Goal: Information Seeking & Learning: Learn about a topic

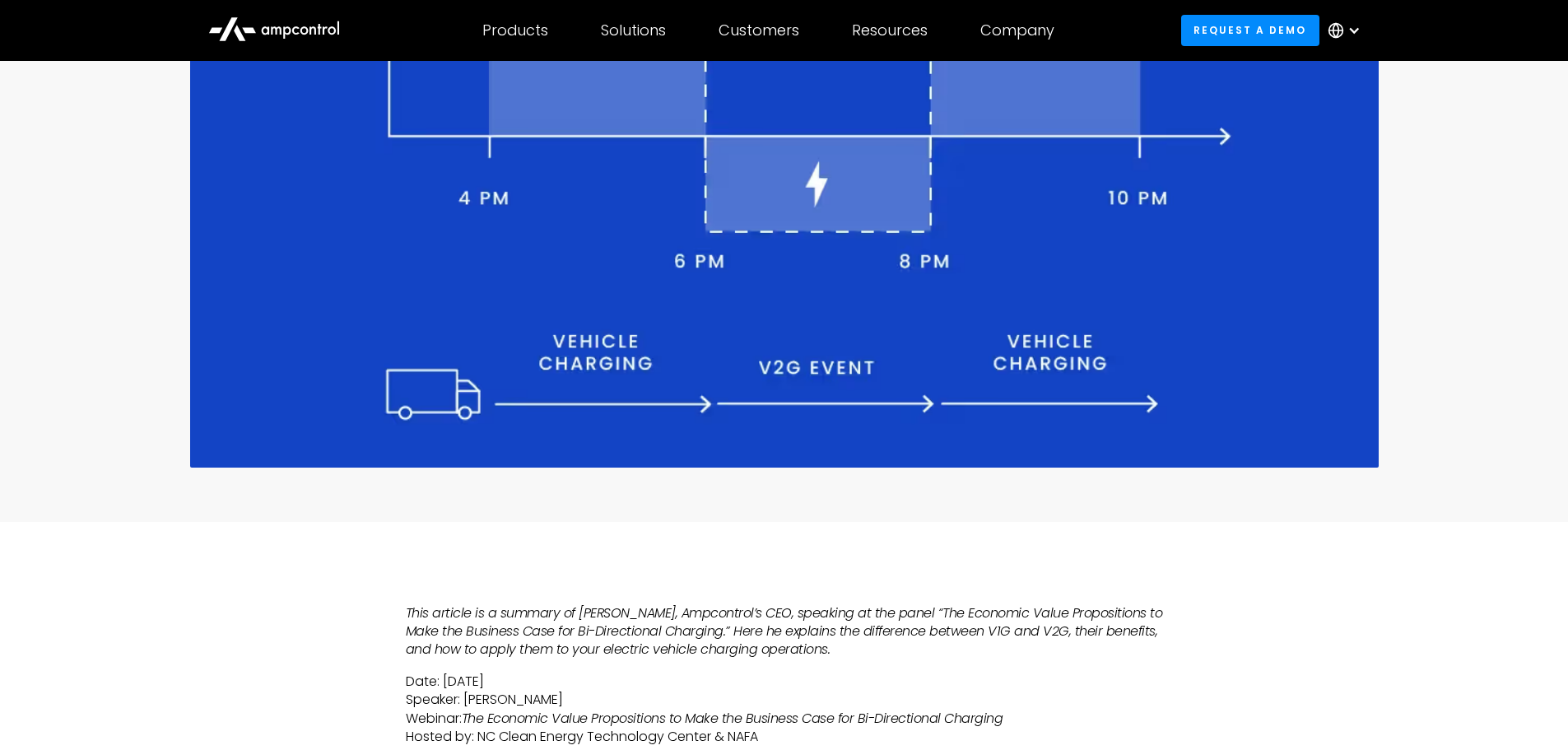
scroll to position [577, 0]
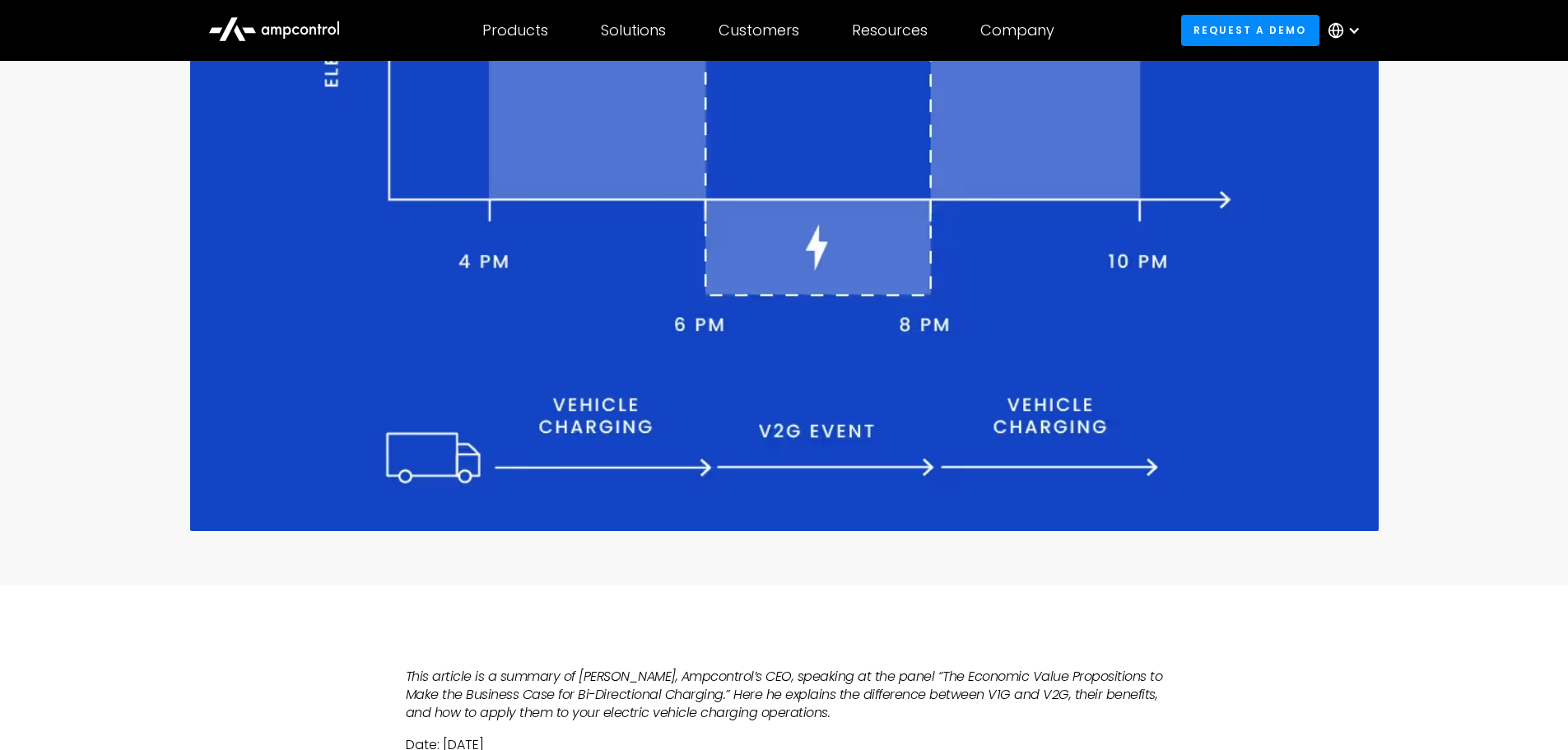
click at [320, 499] on img at bounding box center [785, 137] width 1189 height 785
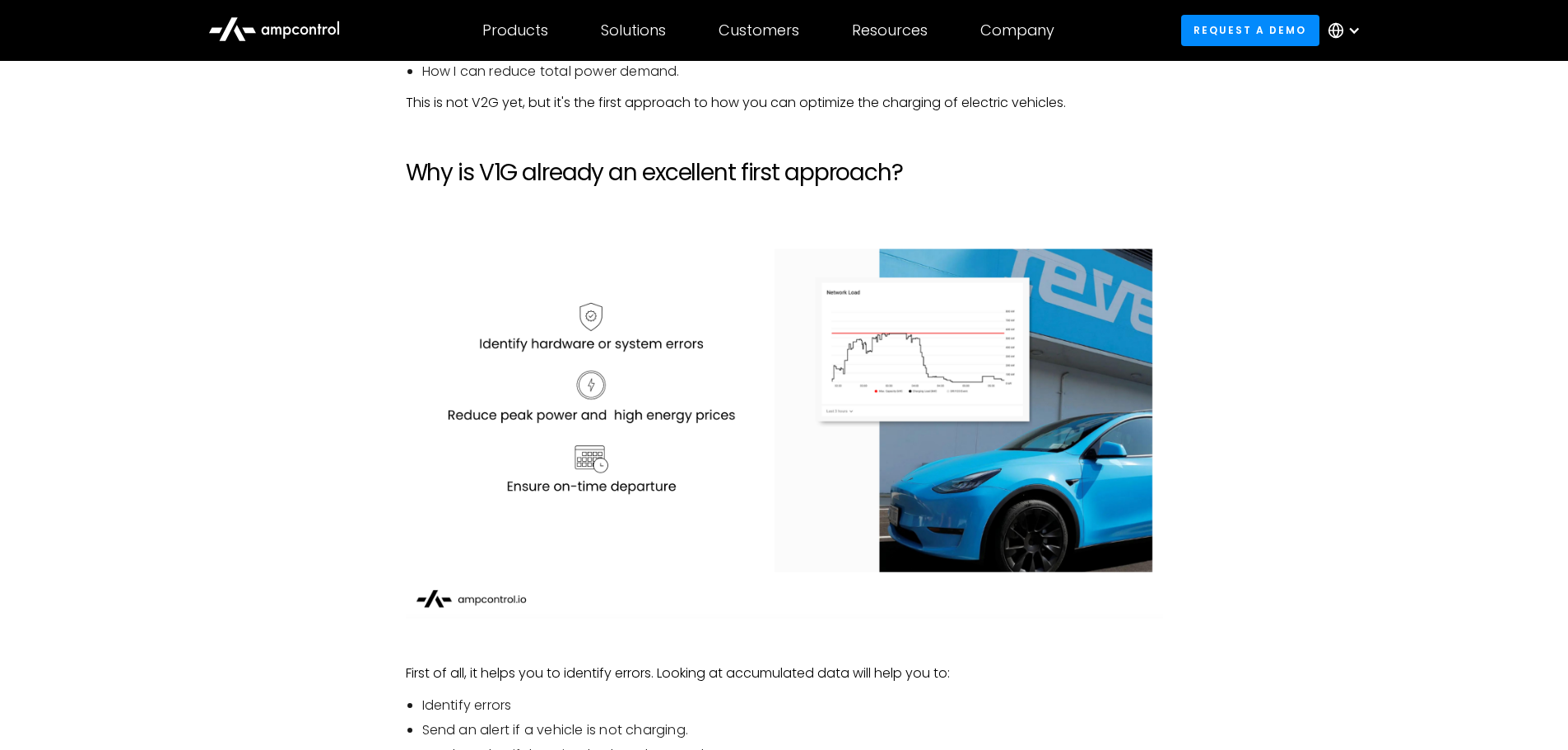
scroll to position [2471, 0]
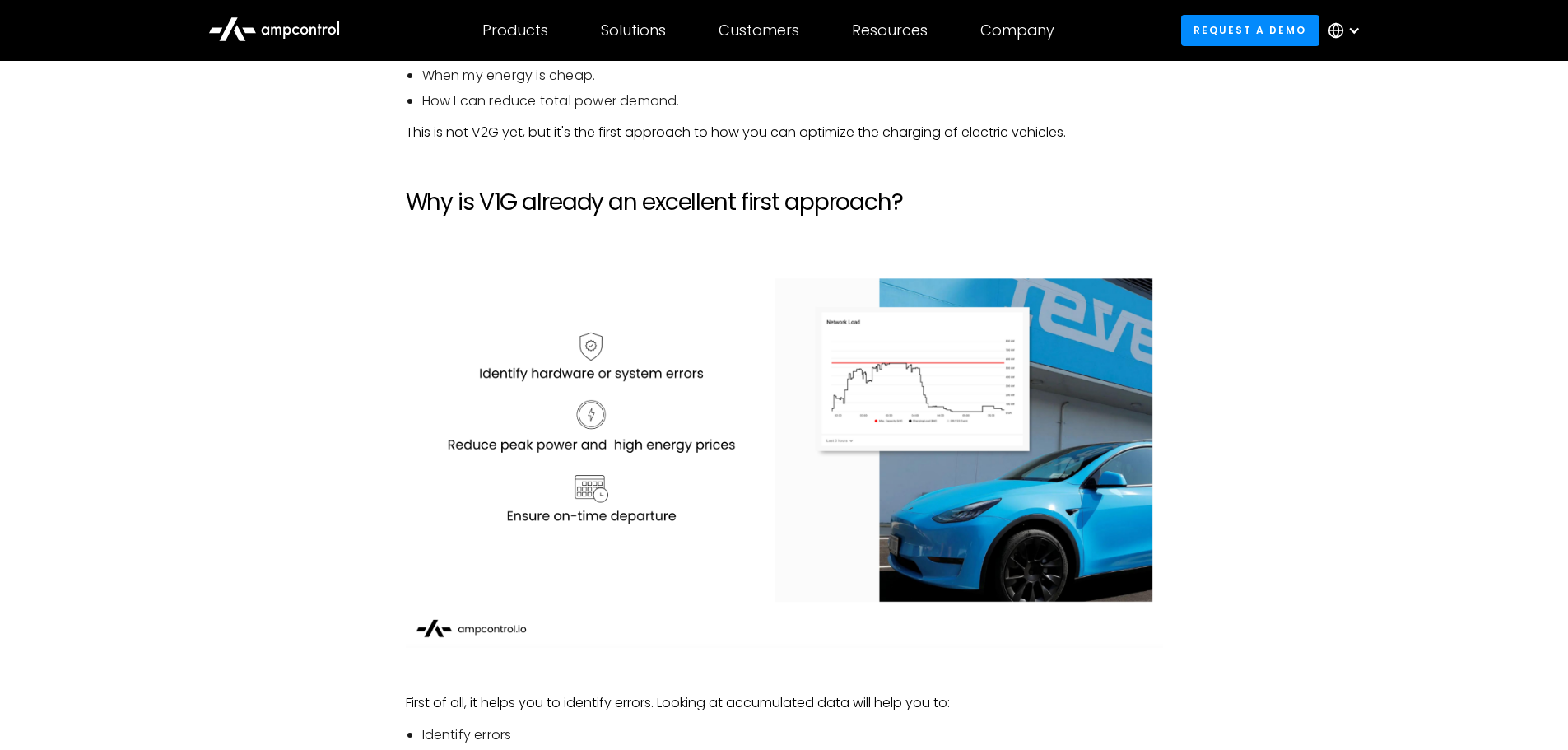
click at [856, 364] on img at bounding box center [784, 462] width 757 height 373
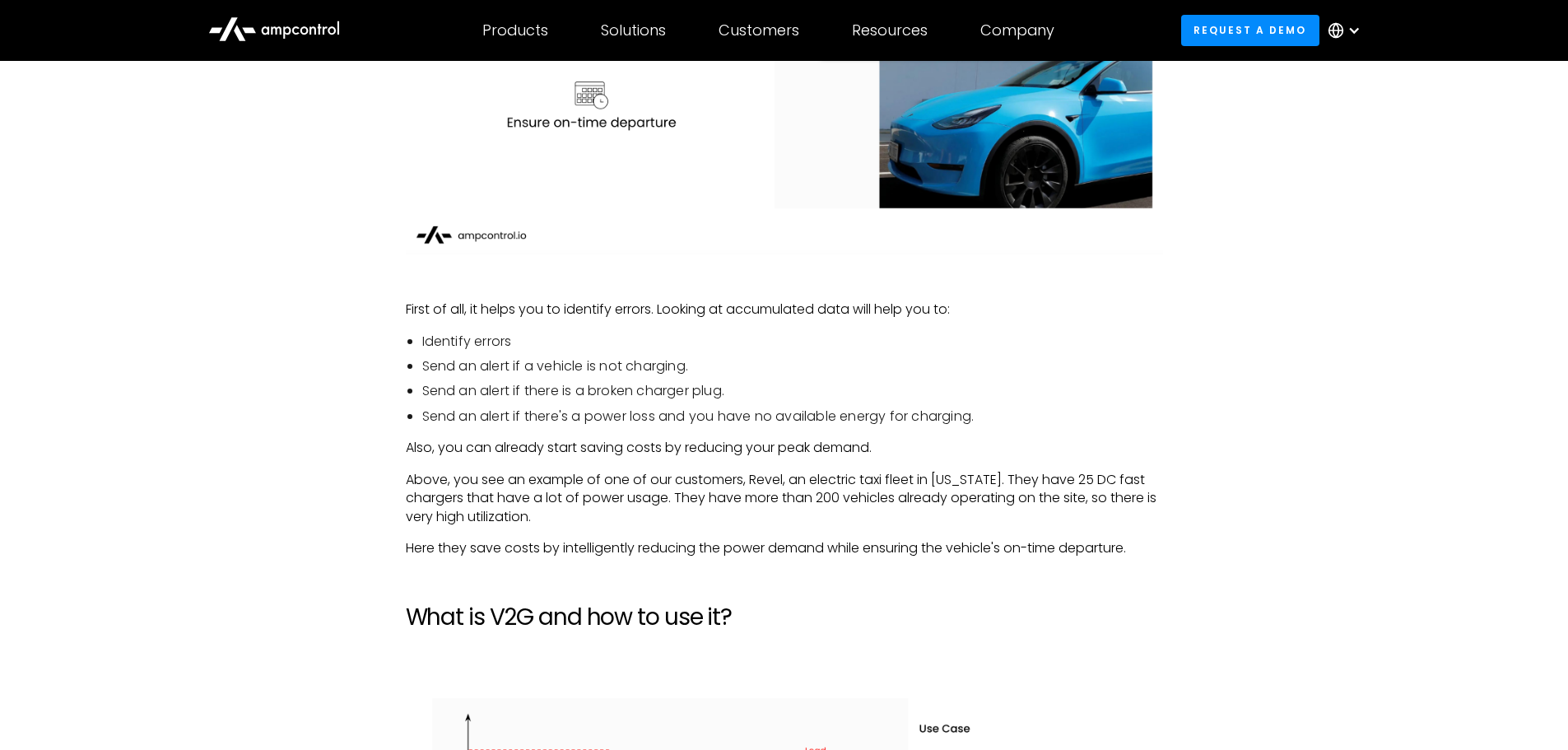
scroll to position [2882, 0]
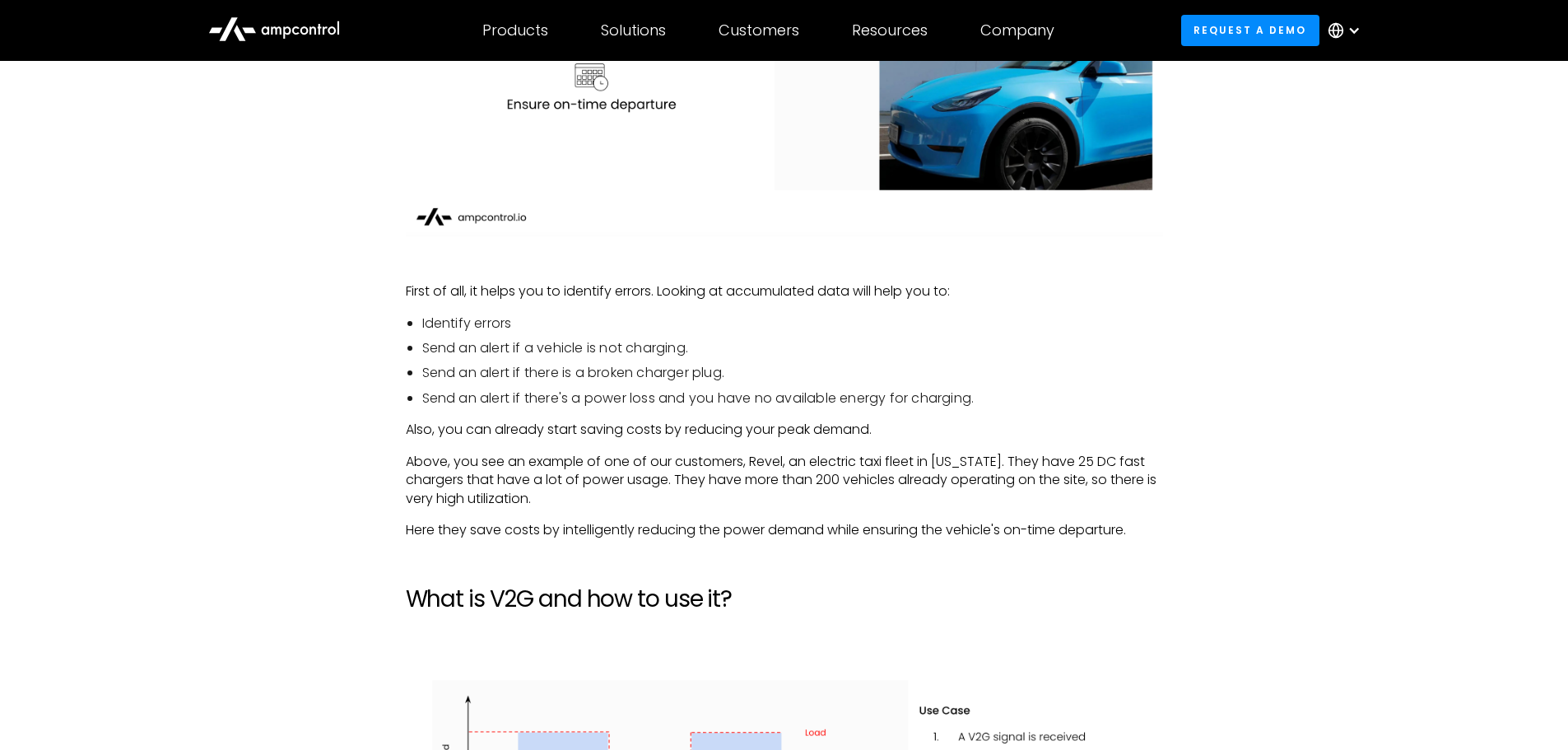
click at [522, 378] on li "Send an alert if there is a broken charger plug." at bounding box center [793, 372] width 741 height 18
click at [523, 391] on li "Send an alert if there's a power loss and you have no available energy for char…" at bounding box center [793, 398] width 741 height 18
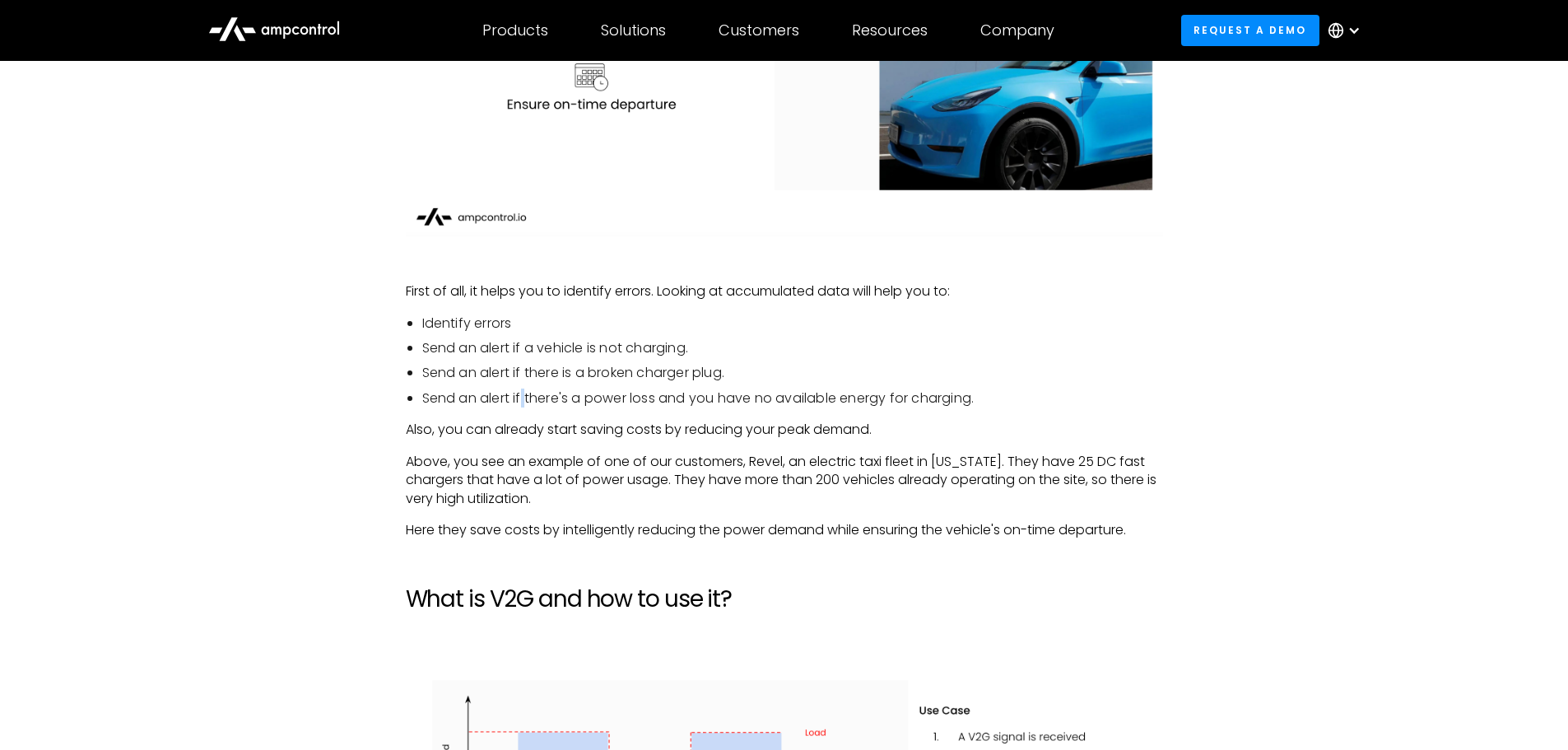
click at [523, 391] on li "Send an alert if there's a power loss and you have no available energy for char…" at bounding box center [793, 398] width 741 height 18
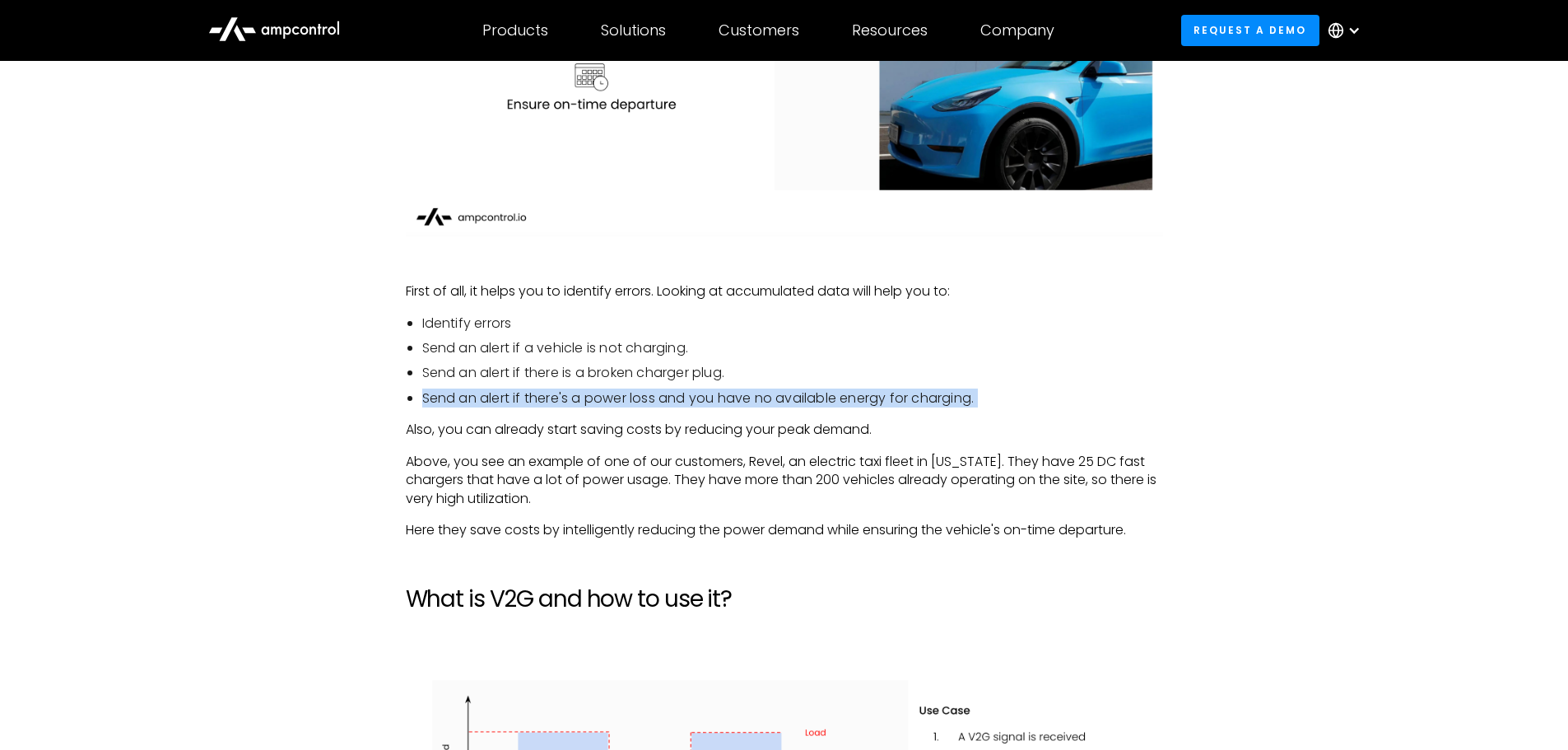
click at [524, 391] on li "Send an alert if there's a power loss and you have no available energy for char…" at bounding box center [793, 398] width 741 height 18
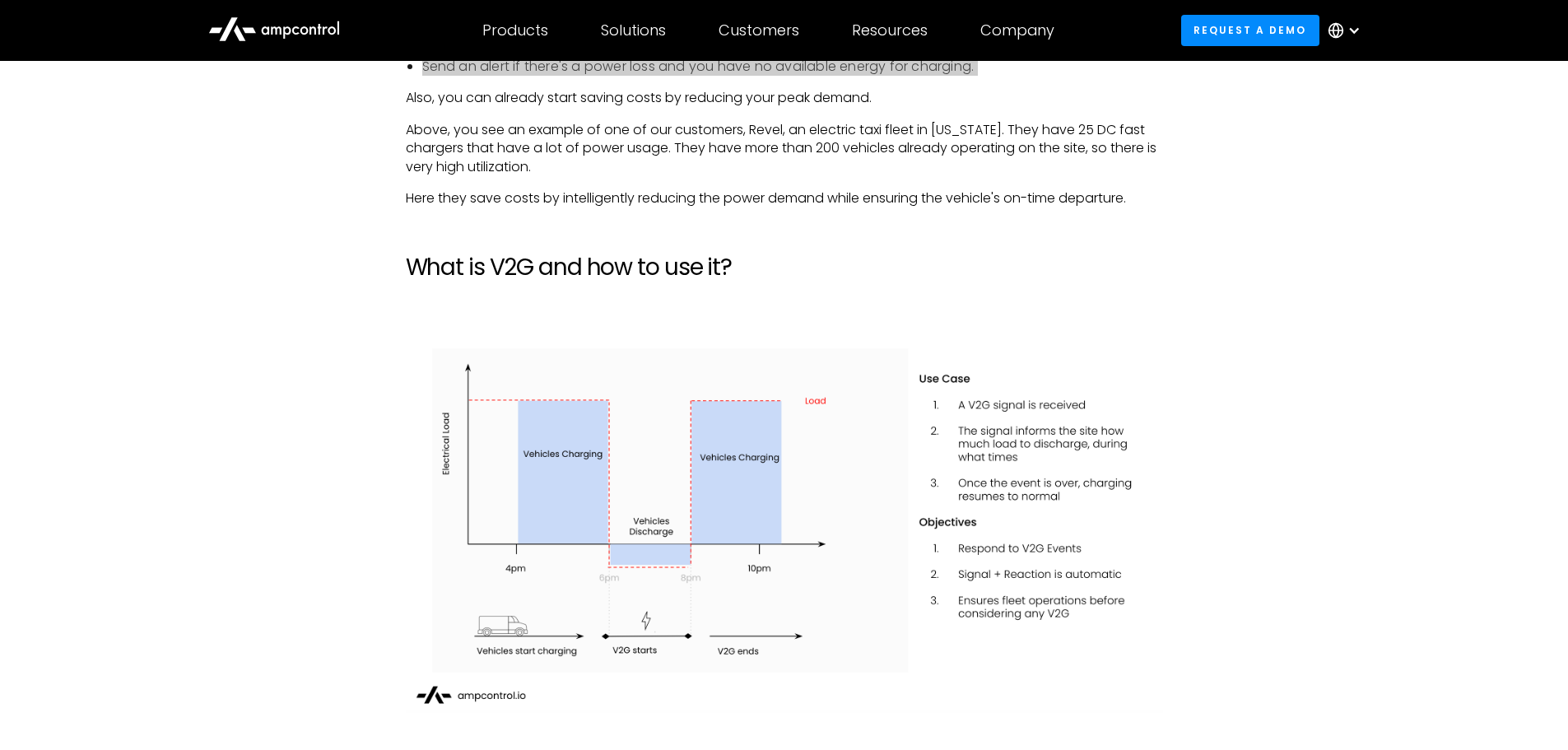
scroll to position [3294, 0]
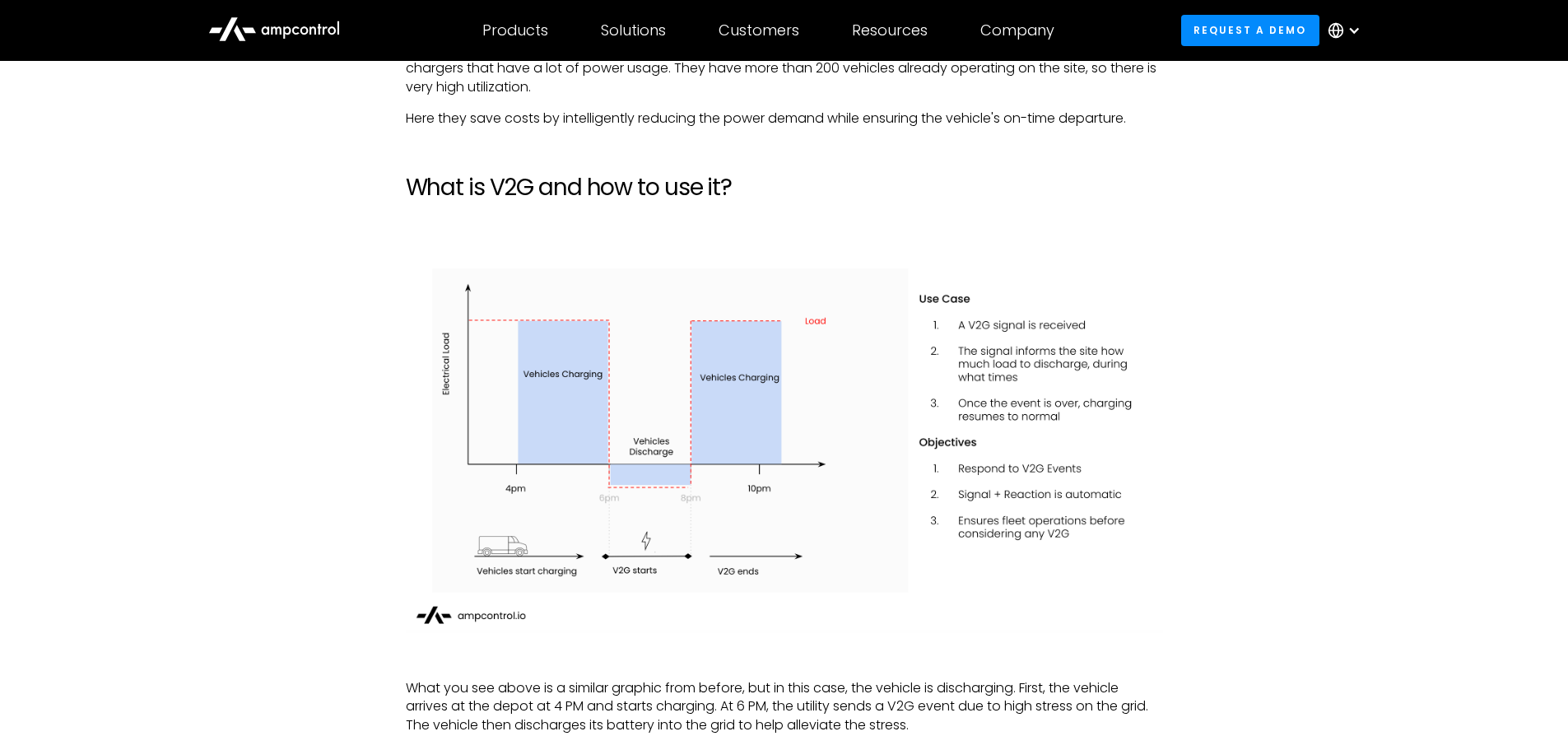
drag, startPoint x: 303, startPoint y: 425, endPoint x: 333, endPoint y: 420, distance: 30.4
click at [303, 425] on div "This article is a summary of [PERSON_NAME], Ampcontrol’s CEO, speaking at the p…" at bounding box center [785, 355] width 1185 height 4811
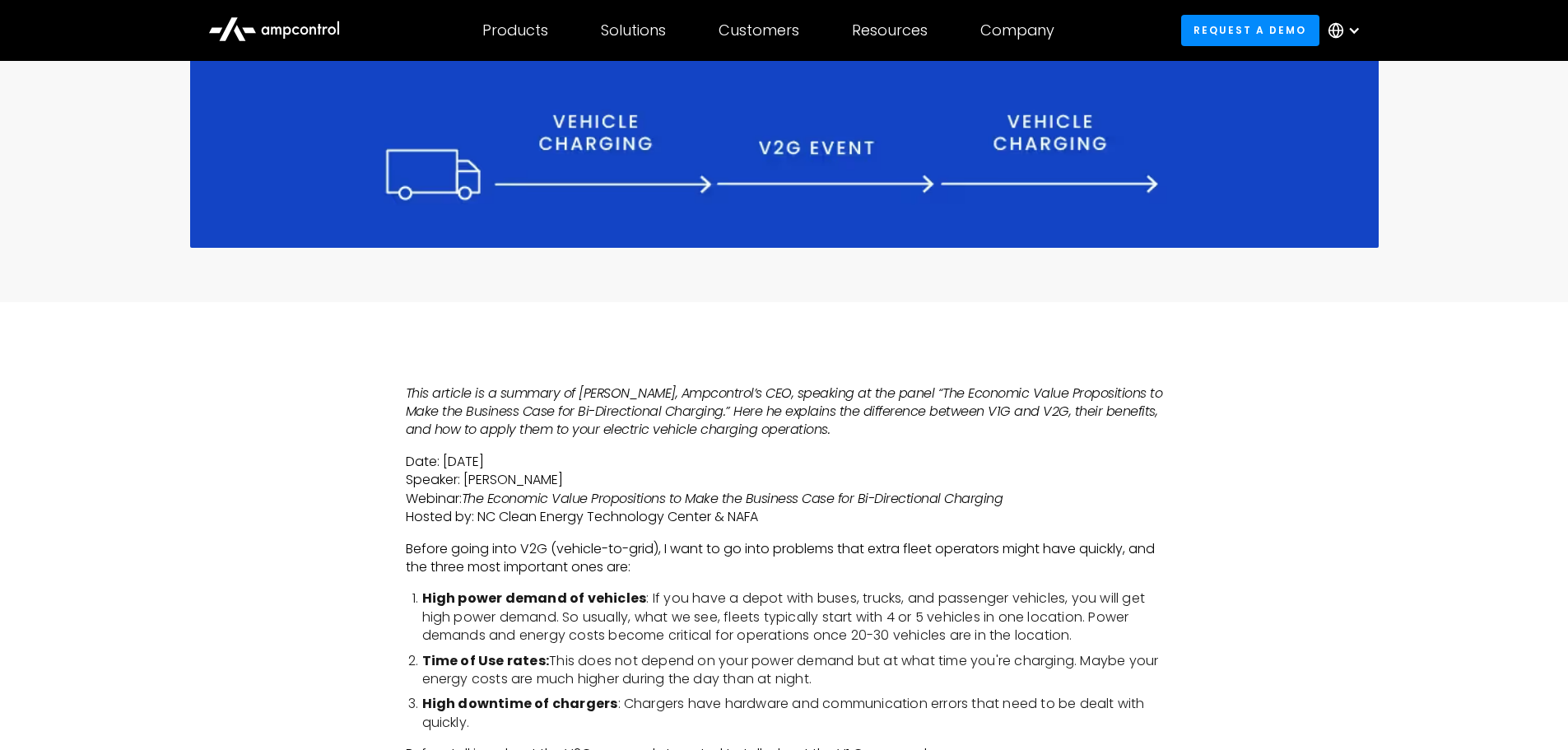
scroll to position [577, 0]
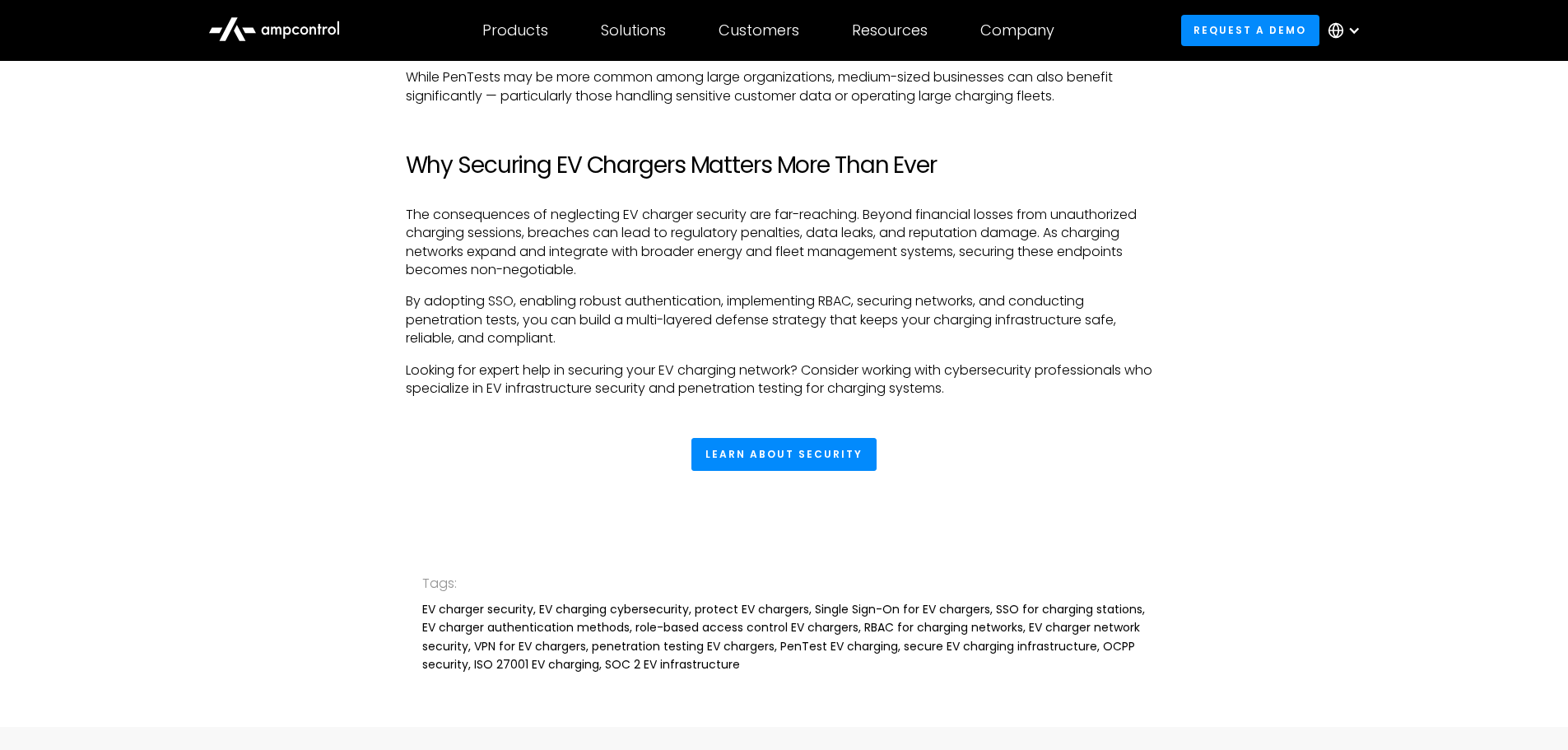
scroll to position [3294, 0]
